Goal: Task Accomplishment & Management: Manage account settings

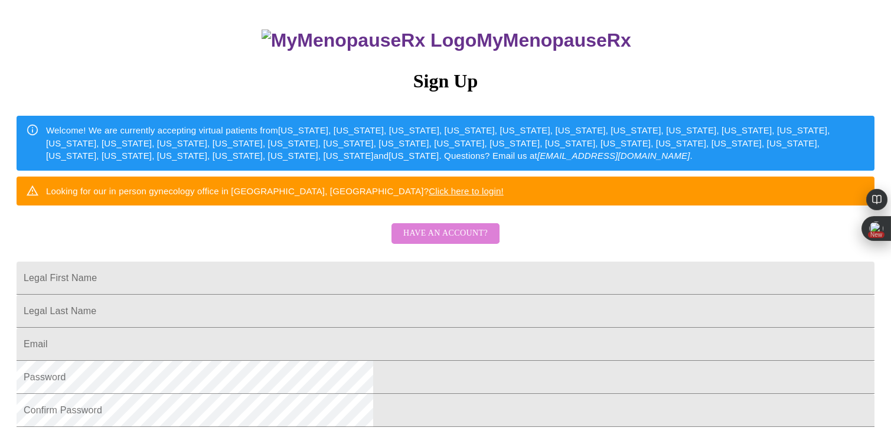
click at [444, 241] on span "Have an account?" at bounding box center [445, 233] width 84 height 15
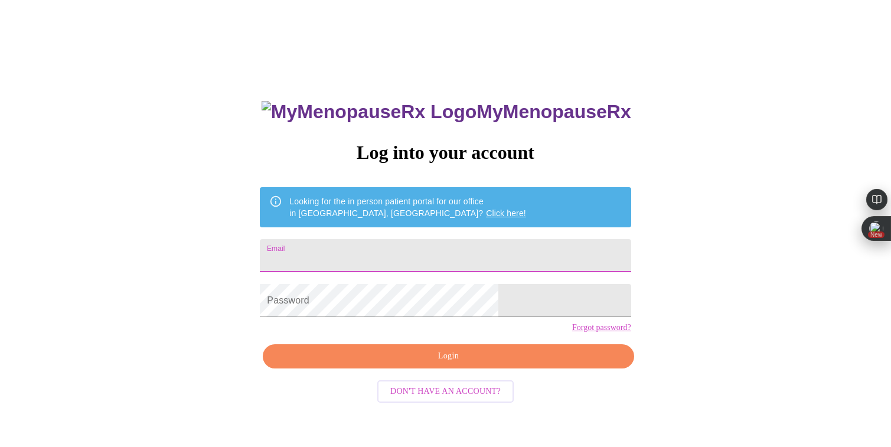
click at [384, 266] on input "Email" at bounding box center [445, 255] width 371 height 33
type input "jaimebauer@gmail.com"
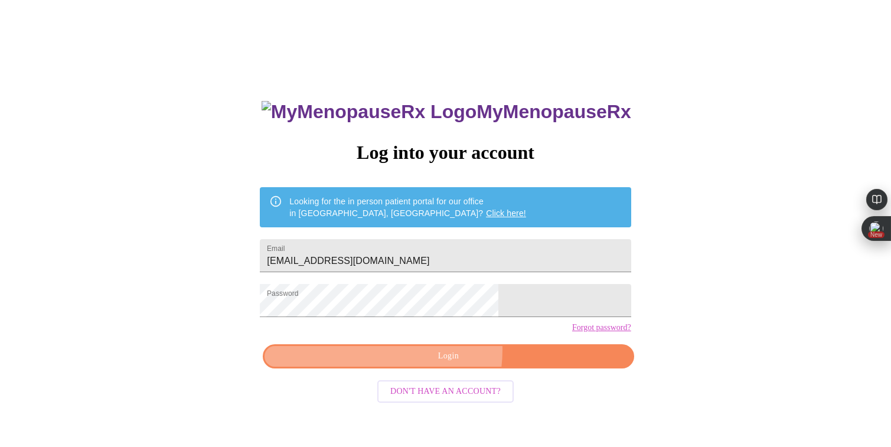
click at [421, 364] on span "Login" at bounding box center [448, 356] width 344 height 15
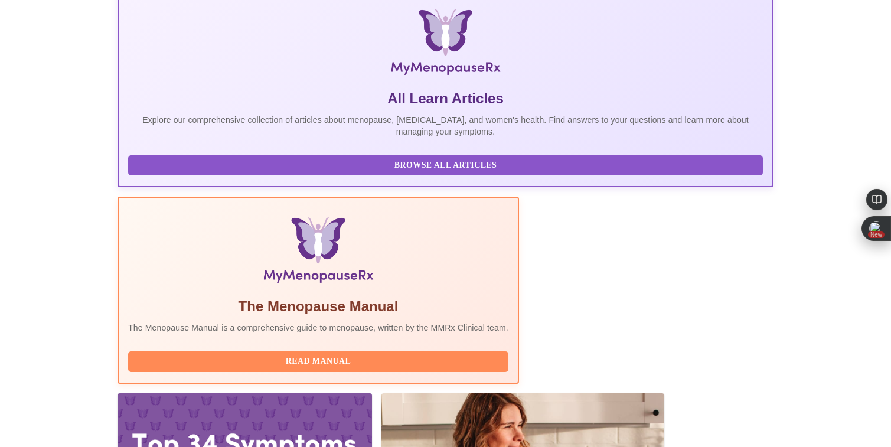
scroll to position [199, 0]
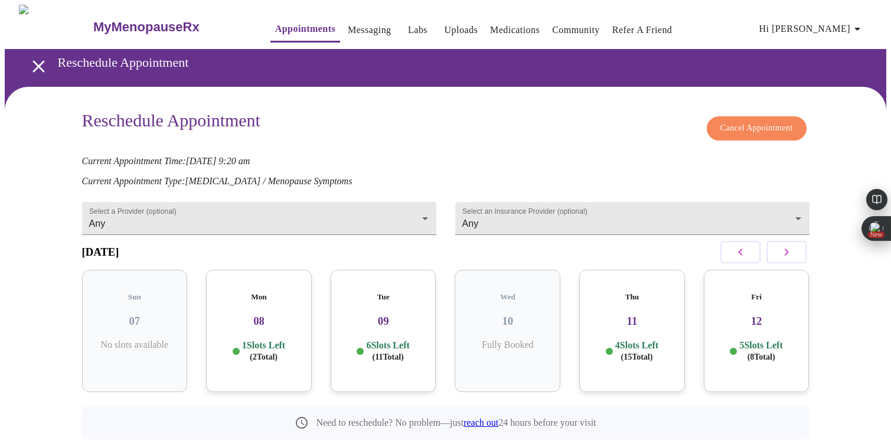
scroll to position [27, 0]
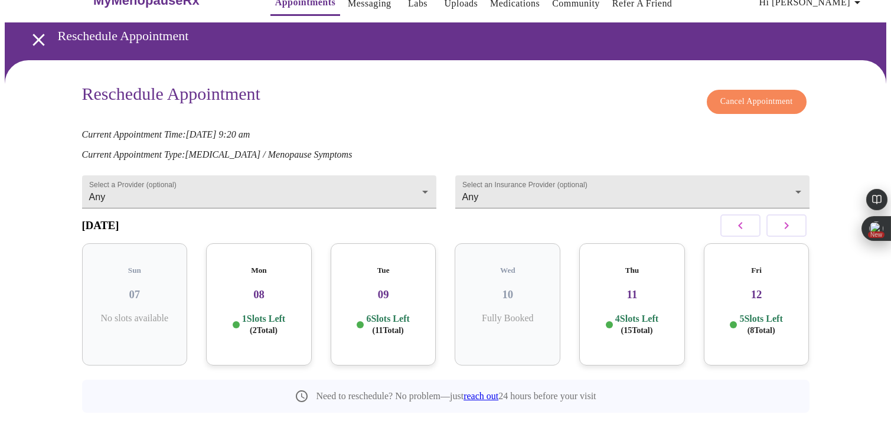
click at [271, 326] on span "( 2 Total)" at bounding box center [264, 330] width 28 height 9
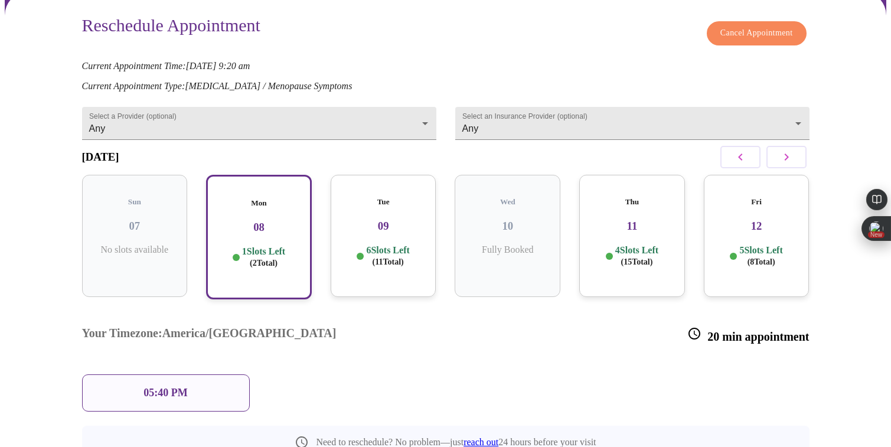
scroll to position [98, 0]
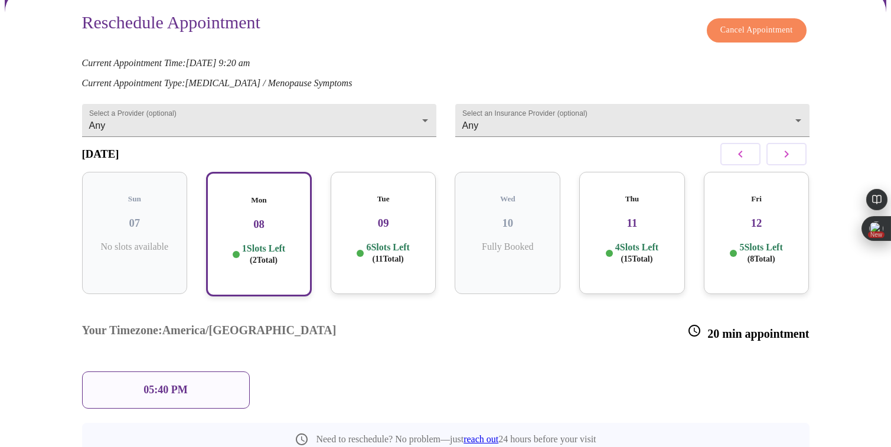
click at [369, 227] on div "Tue 09 6 Slots Left ( 11 Total)" at bounding box center [384, 233] width 106 height 122
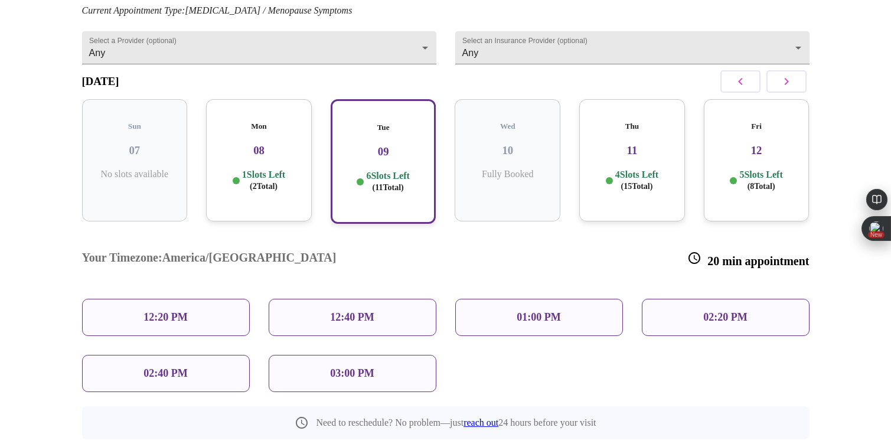
scroll to position [172, 0]
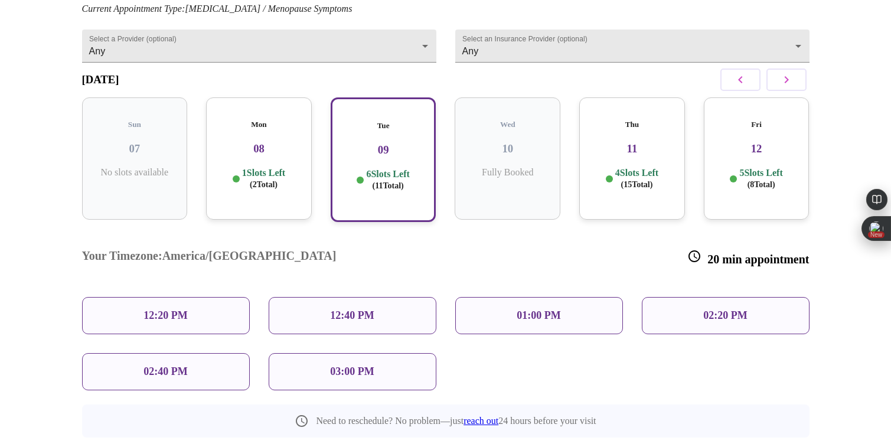
click at [631, 168] on p "4 Slots Left ( 15 Total)" at bounding box center [636, 178] width 43 height 23
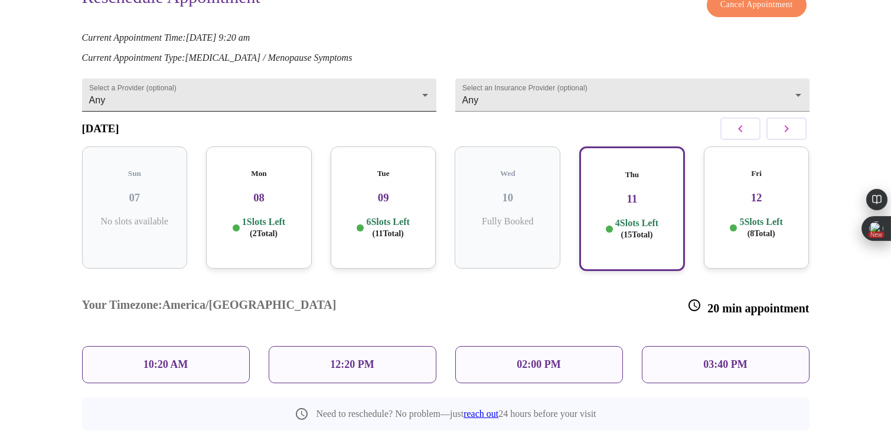
click at [420, 87] on body "MyMenopauseRx Appointments Messaging Labs Uploads Medications Community Refer a…" at bounding box center [446, 182] width 882 height 602
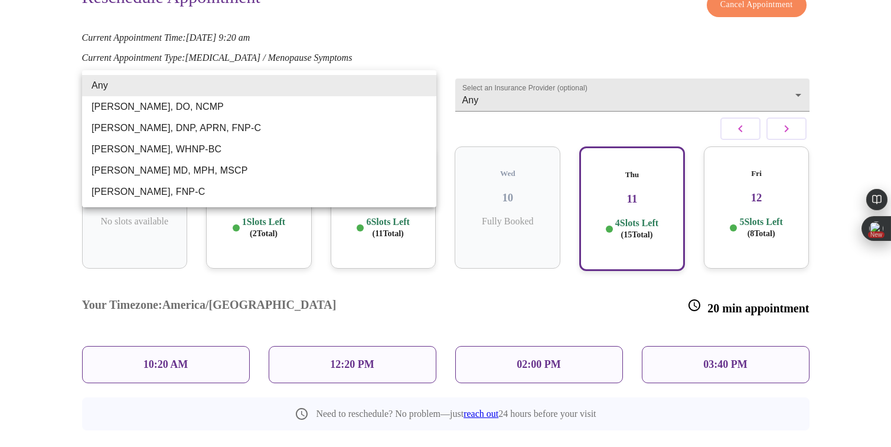
click at [503, 34] on div at bounding box center [445, 223] width 891 height 447
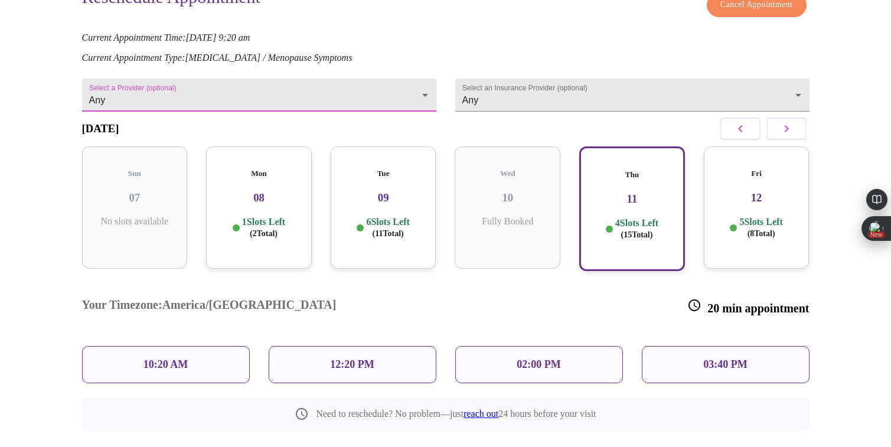
click at [552, 346] on div "02:00 PM" at bounding box center [539, 364] width 168 height 37
click at [535, 358] on p "02:00 PM" at bounding box center [539, 364] width 44 height 12
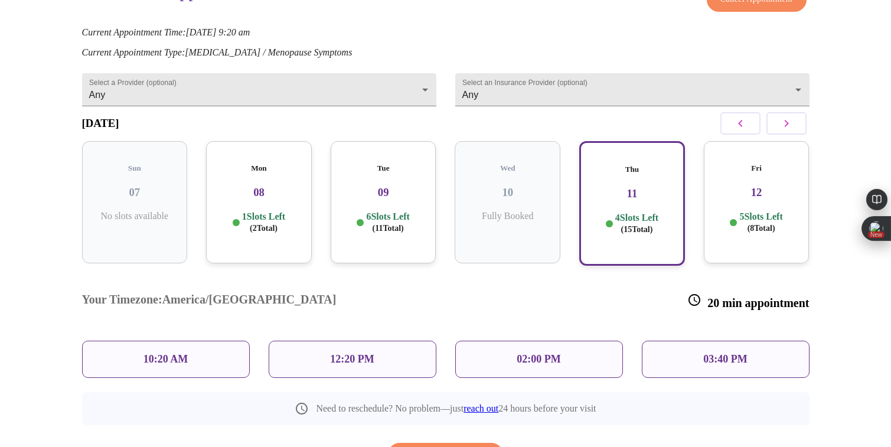
scroll to position [126, 0]
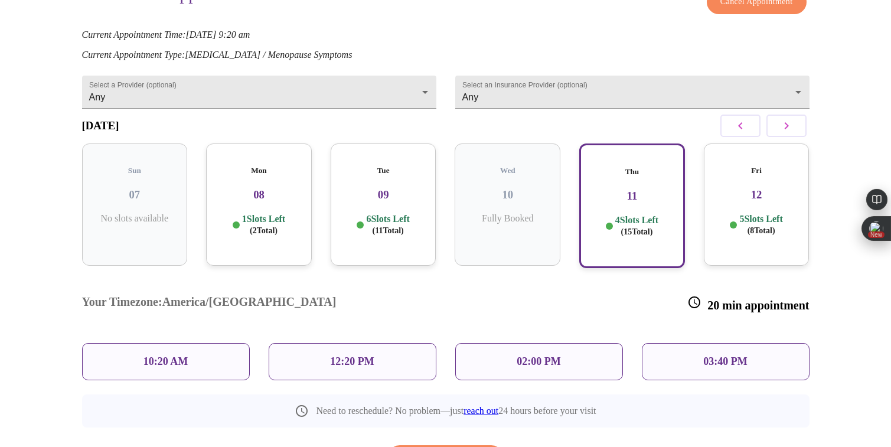
click at [530, 356] on p "02:00 PM" at bounding box center [539, 362] width 44 height 12
click at [787, 129] on icon "button" at bounding box center [786, 125] width 4 height 7
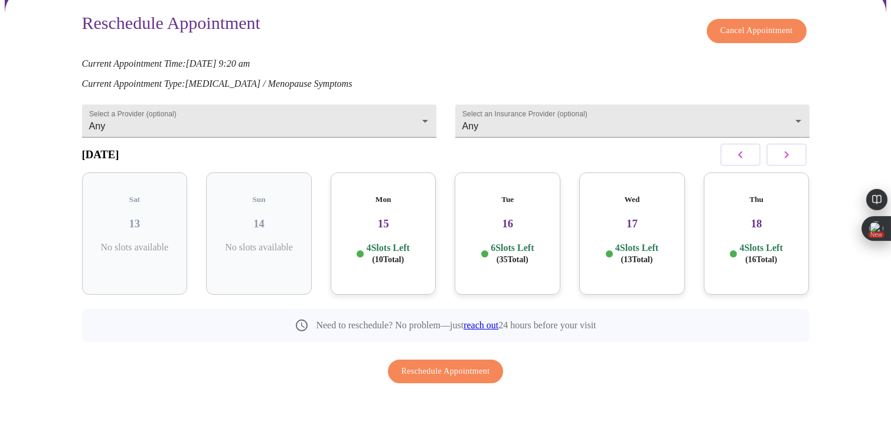
scroll to position [74, 0]
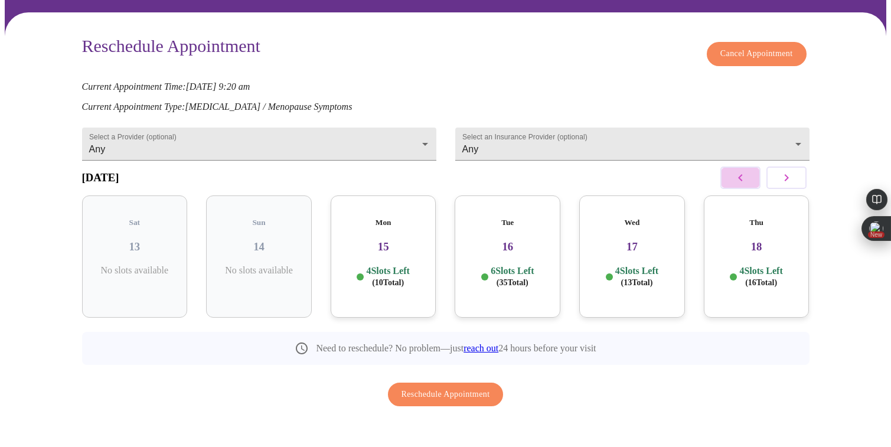
click at [739, 180] on icon "button" at bounding box center [740, 177] width 4 height 7
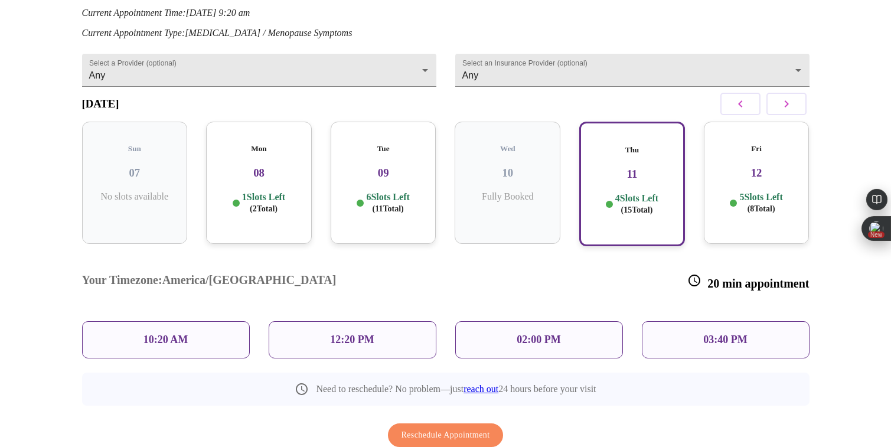
scroll to position [149, 0]
click at [521, 332] on p "02:00 PM" at bounding box center [539, 338] width 44 height 12
click at [472, 427] on span "Reschedule Appointment" at bounding box center [446, 434] width 89 height 15
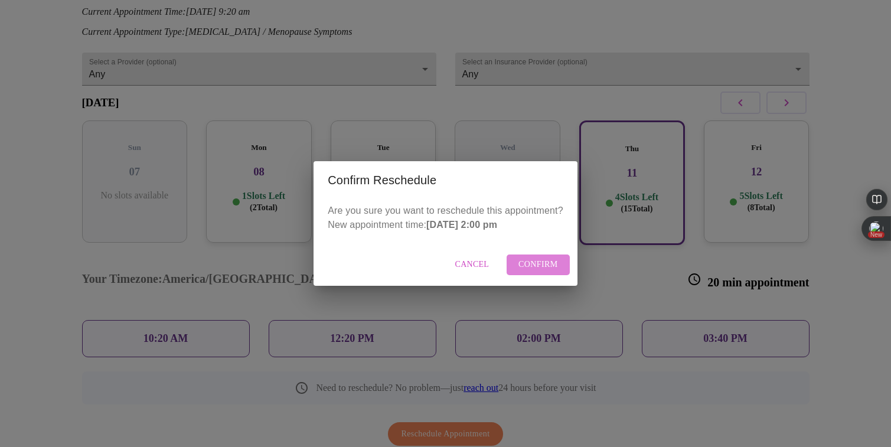
click at [546, 259] on span "Confirm" at bounding box center [539, 264] width 40 height 15
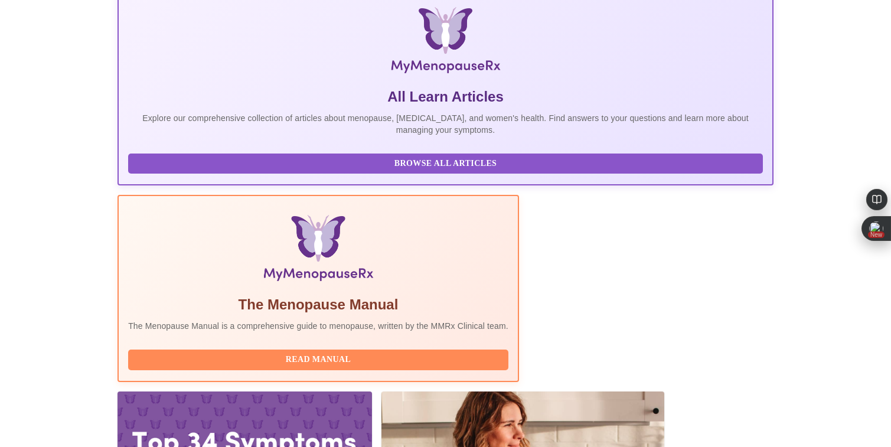
scroll to position [185, 0]
